Goal: Task Accomplishment & Management: Use online tool/utility

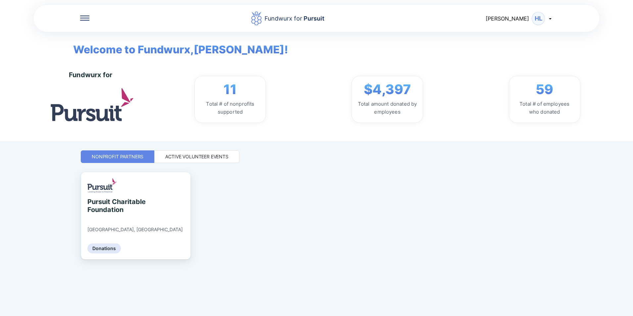
click at [184, 159] on div "Active Volunteer Events" at bounding box center [196, 156] width 63 height 7
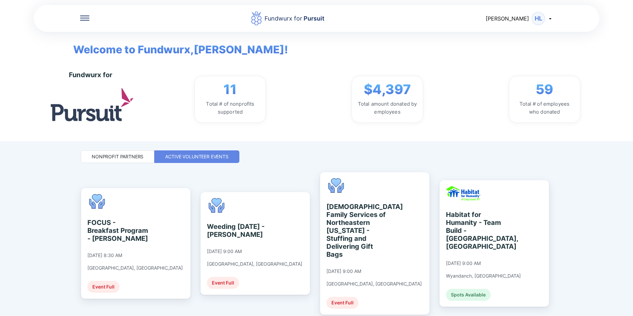
click at [132, 153] on div "Nonprofit Partners" at bounding box center [118, 156] width 52 height 7
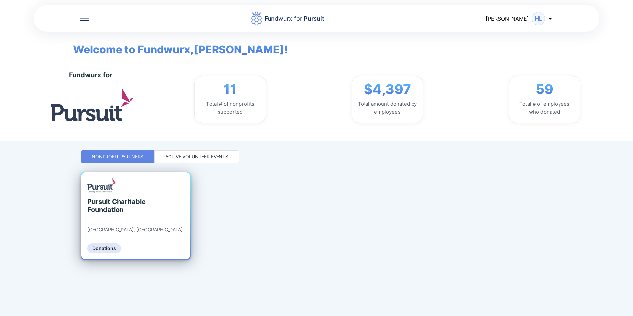
click at [138, 207] on div "Pursuit Charitable Foundation" at bounding box center [117, 206] width 61 height 16
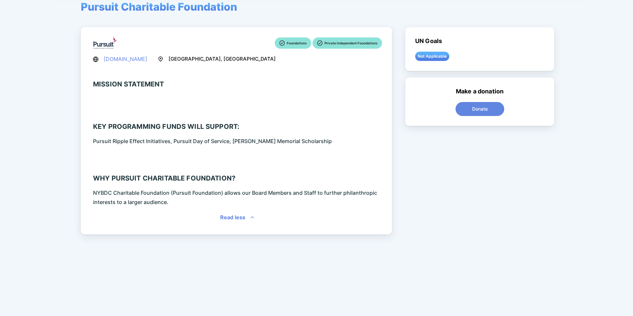
scroll to position [44, 0]
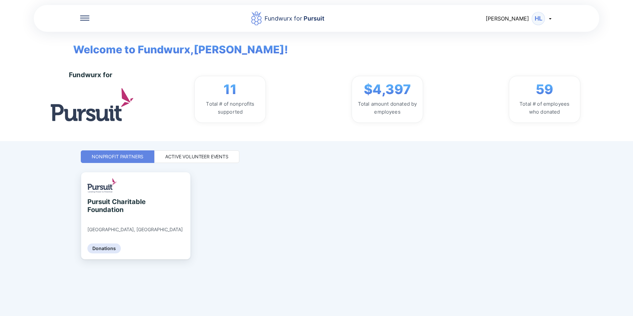
click at [217, 154] on div "Active Volunteer Events" at bounding box center [196, 156] width 63 height 7
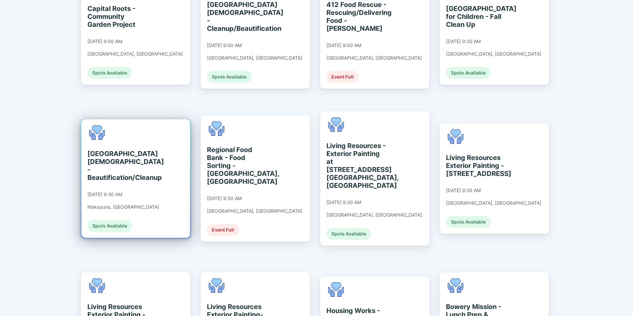
scroll to position [364, 0]
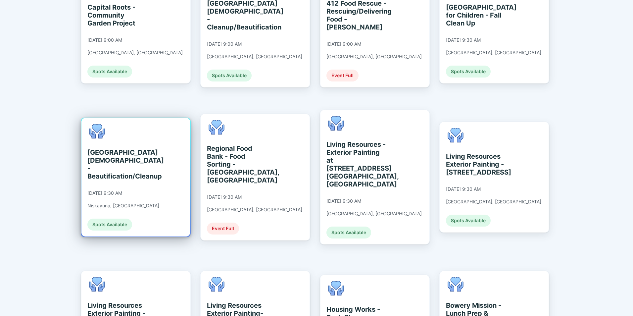
click at [150, 118] on div "[GEOGRAPHIC_DATA][DEMOGRAPHIC_DATA] - Beautification/Cleanup [DATE] 9:30 AM Nis…" at bounding box center [135, 177] width 109 height 119
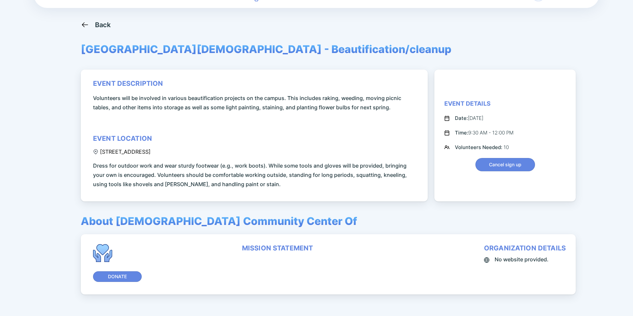
scroll to position [44, 0]
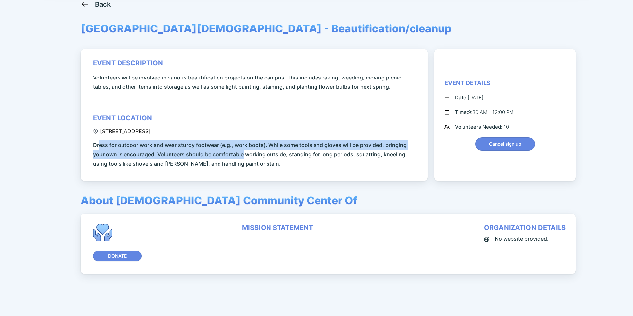
drag, startPoint x: 100, startPoint y: 143, endPoint x: 229, endPoint y: 155, distance: 129.4
click at [229, 155] on span "Dress for outdoor work and wear sturdy footwear (e.g., work boots). While some …" at bounding box center [255, 154] width 325 height 28
drag, startPoint x: 211, startPoint y: 130, endPoint x: 203, endPoint y: 134, distance: 8.6
click at [203, 134] on div "event description Volunteers will be involved in various beautification project…" at bounding box center [255, 113] width 325 height 109
drag, startPoint x: 203, startPoint y: 134, endPoint x: 188, endPoint y: 130, distance: 15.4
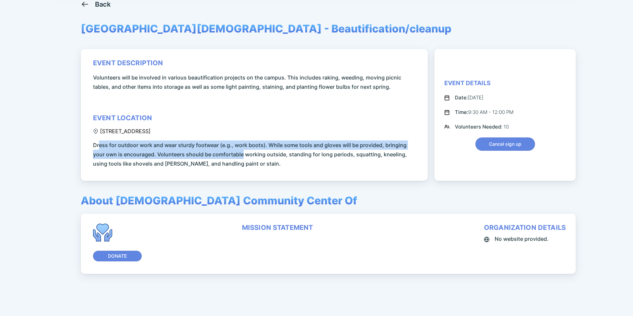
copy div "[STREET_ADDRESS]"
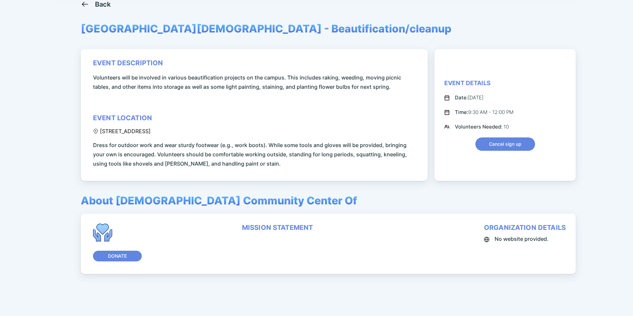
click at [165, 53] on div "event description Volunteers will be involved in various beautification project…" at bounding box center [254, 115] width 347 height 132
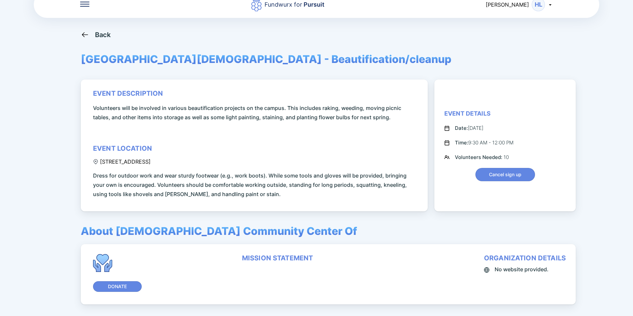
scroll to position [0, 0]
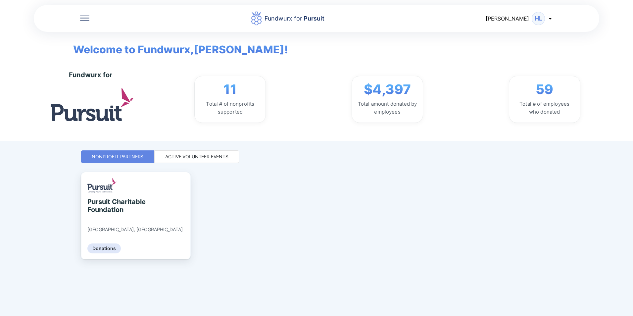
click at [217, 155] on div "Active Volunteer Events" at bounding box center [196, 156] width 63 height 7
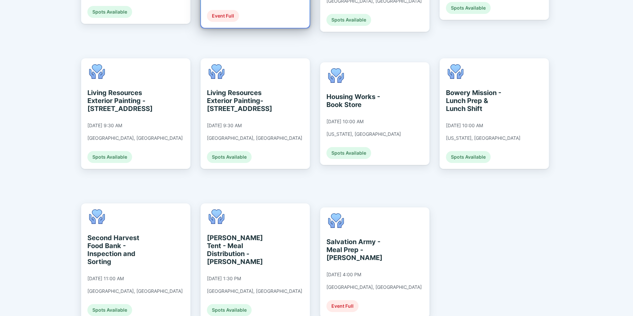
scroll to position [583, 0]
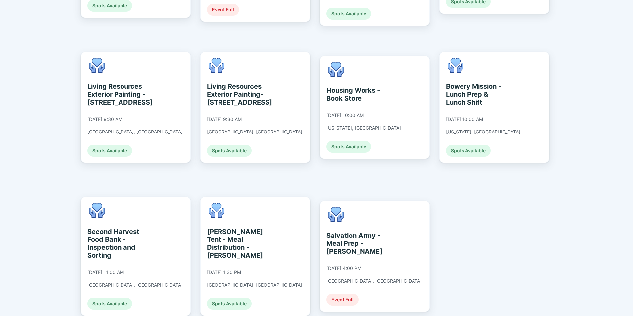
drag, startPoint x: 345, startPoint y: 148, endPoint x: 336, endPoint y: 145, distance: 9.5
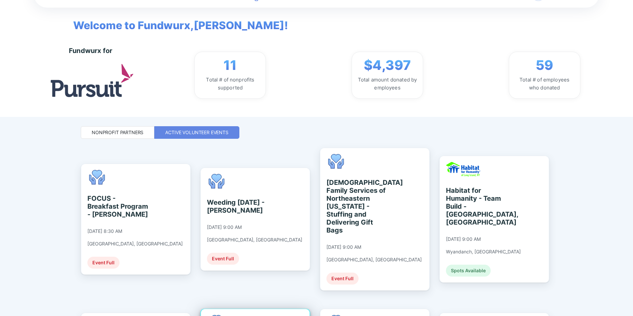
scroll to position [0, 0]
